Goal: Information Seeking & Learning: Learn about a topic

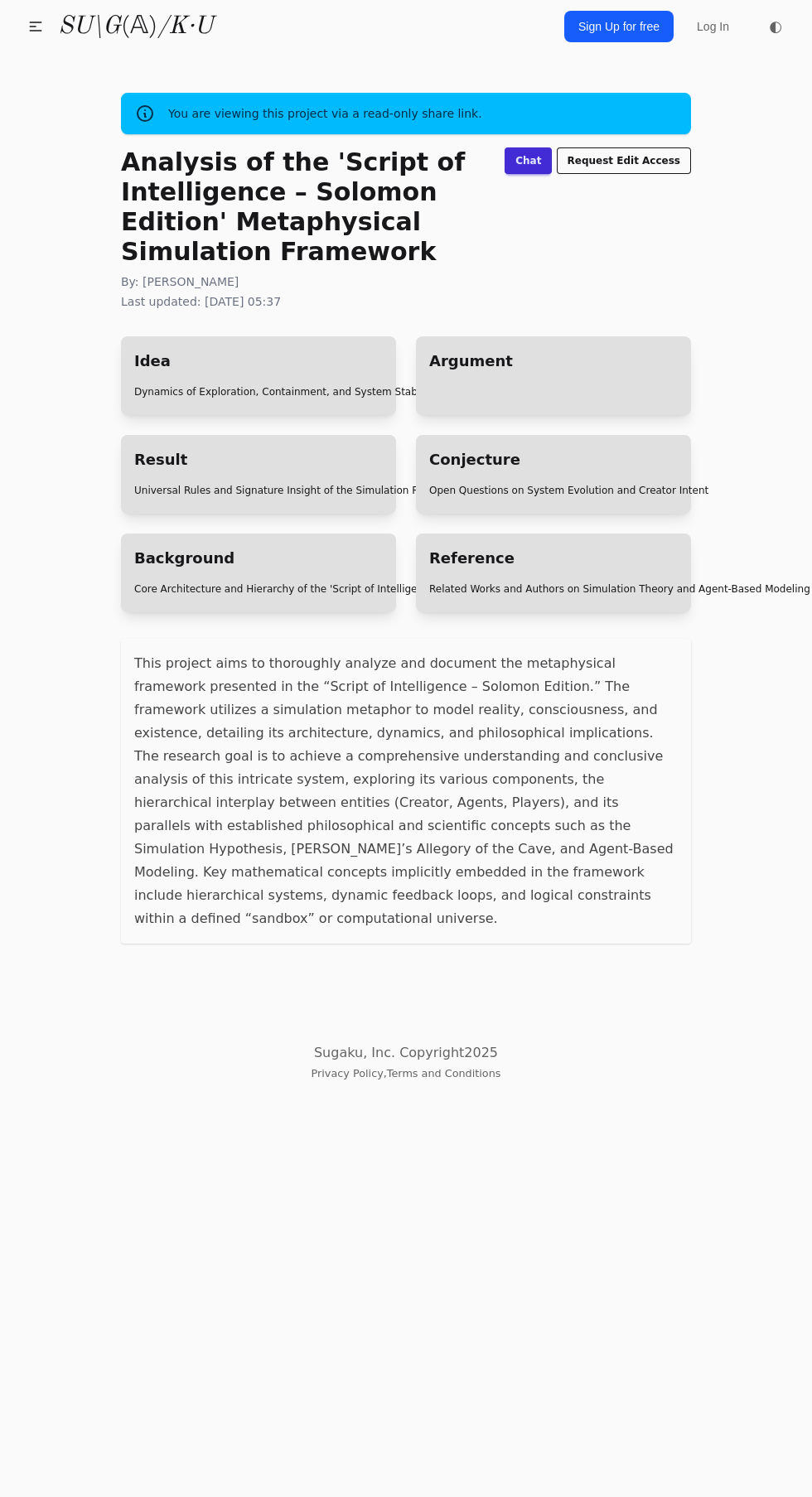
click at [333, 589] on link "Core Architecture and Hierarchy of the 'Script of Intelligence'" at bounding box center [285, 589] width 304 height 12
click at [312, 390] on link "Dynamics of Exploration, Containment, and System Stability" at bounding box center [284, 392] width 302 height 12
click at [554, 404] on div "Argument" at bounding box center [554, 375] width 276 height 79
click at [472, 360] on link "Argument" at bounding box center [471, 360] width 83 height 22
click at [589, 485] on link "Open Questions on System Evolution and Creator Intent" at bounding box center [568, 491] width 279 height 12
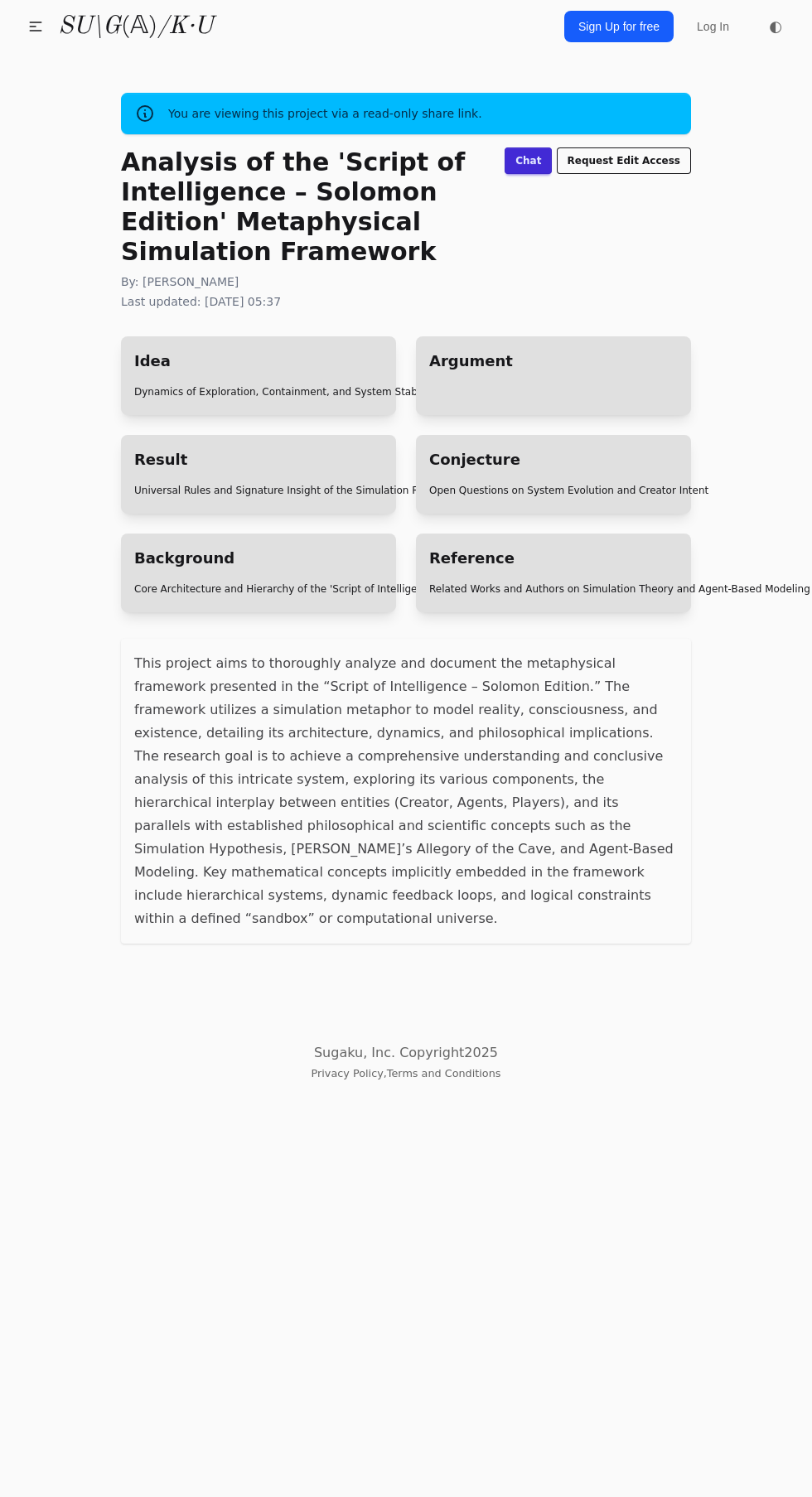
click at [593, 589] on link "Related Works and Authors on Simulation Theory and Agent-Based Modeling" at bounding box center [619, 589] width 381 height 12
